Goal: Task Accomplishment & Management: Manage account settings

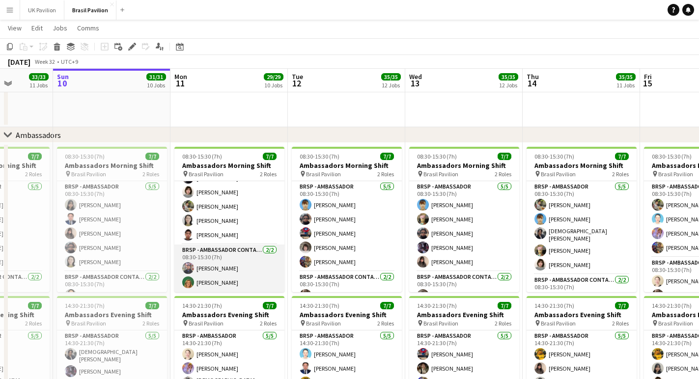
scroll to position [42, 0]
click at [215, 289] on app-card-role "BRSP - Ambassador Contact Point [DATE] 08:30-15:30 (7h) [PERSON_NAME] [PERSON_N…" at bounding box center [229, 268] width 110 height 48
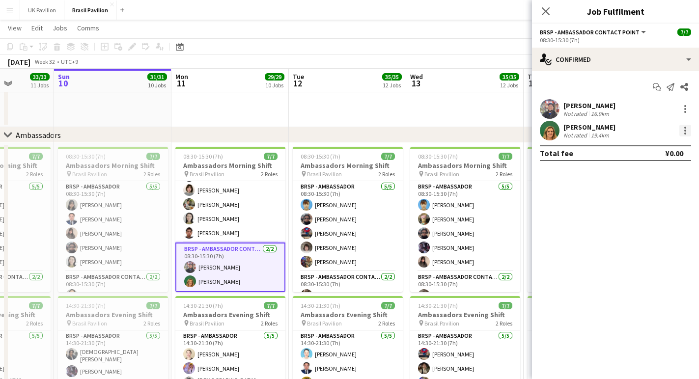
scroll to position [1141, 0]
click at [686, 136] on div at bounding box center [685, 131] width 12 height 12
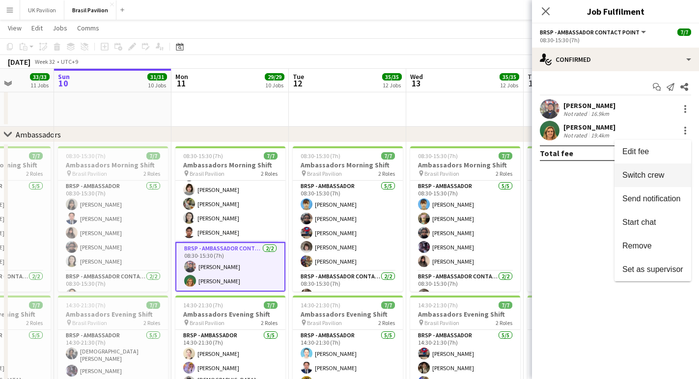
click at [654, 179] on span "Switch crew" at bounding box center [643, 175] width 42 height 8
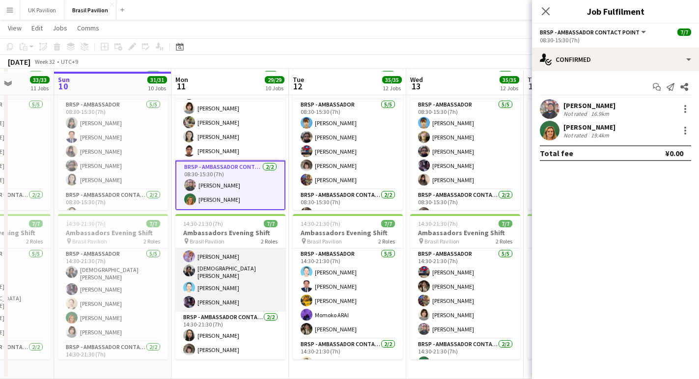
scroll to position [42, 0]
click at [224, 300] on app-card-role "BRSP - Ambassador [DATE] 14:30-21:30 (7h) [PERSON_NAME] AISU [PERSON_NAME] [PER…" at bounding box center [230, 264] width 110 height 93
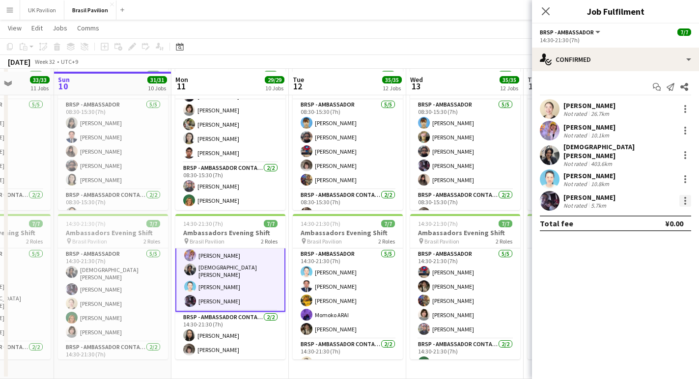
click at [688, 198] on div at bounding box center [685, 201] width 12 height 12
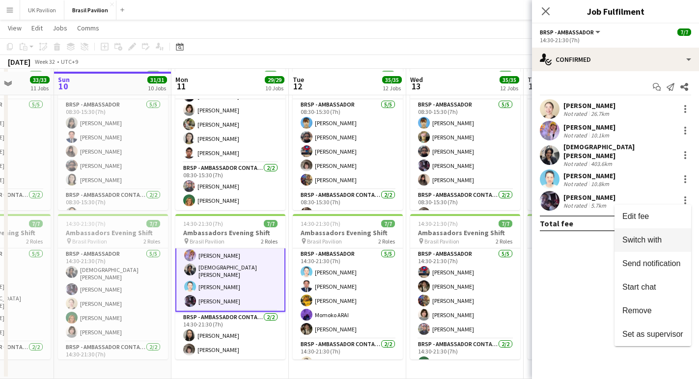
click at [645, 242] on span "Switch with" at bounding box center [641, 240] width 39 height 8
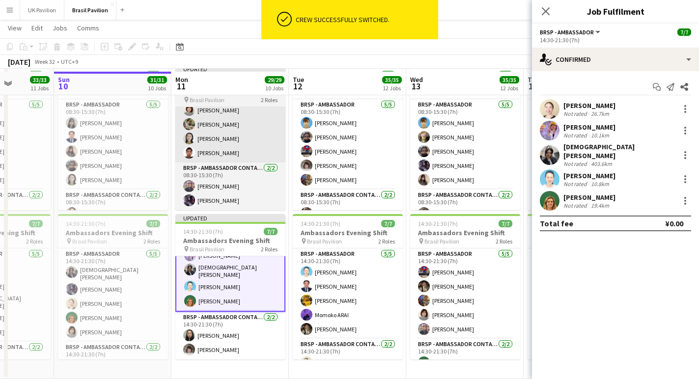
scroll to position [1225, 0]
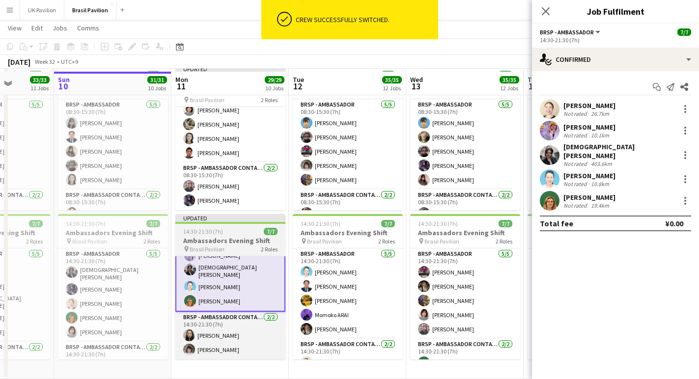
click at [223, 239] on h3 "Ambassadors Evening Shift" at bounding box center [230, 240] width 110 height 9
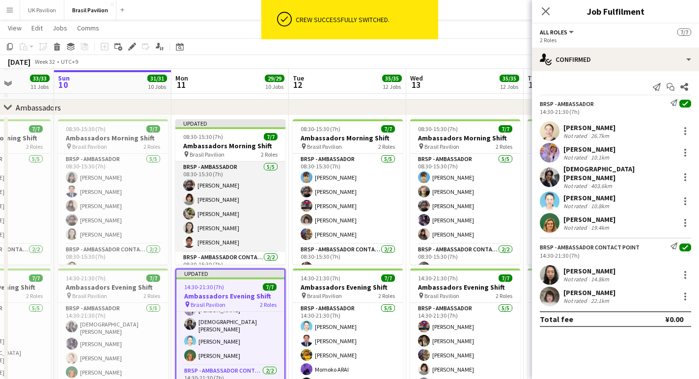
scroll to position [1166, 0]
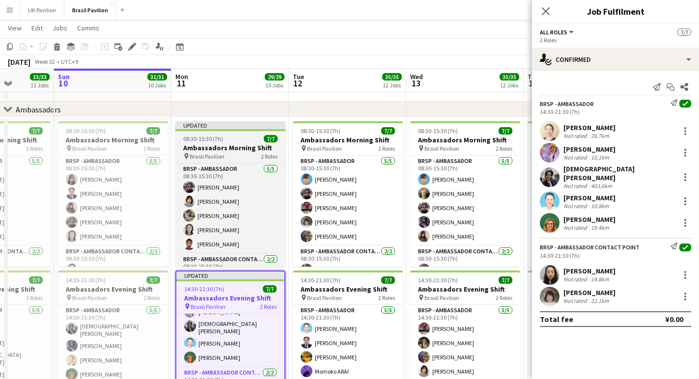
click at [202, 151] on h3 "Ambassadors Morning Shift" at bounding box center [230, 147] width 110 height 9
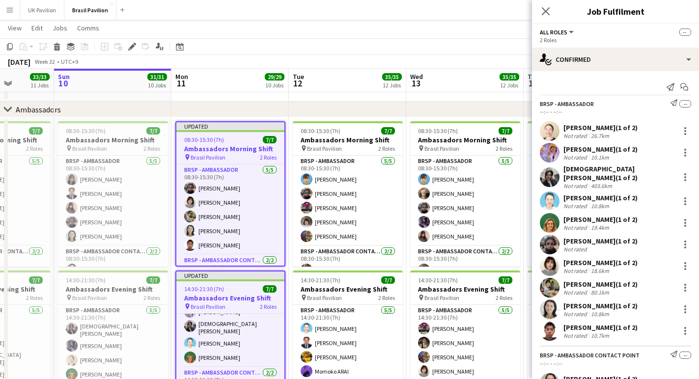
click at [545, 14] on icon "Close pop-in" at bounding box center [545, 11] width 8 height 8
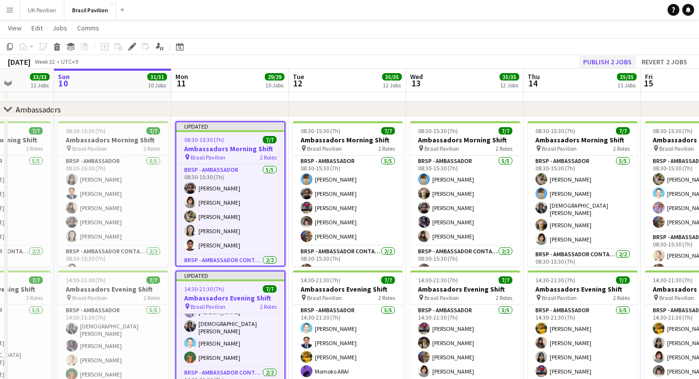
click at [605, 61] on button "Publish 2 jobs" at bounding box center [607, 61] width 56 height 13
